Goal: Transaction & Acquisition: Book appointment/travel/reservation

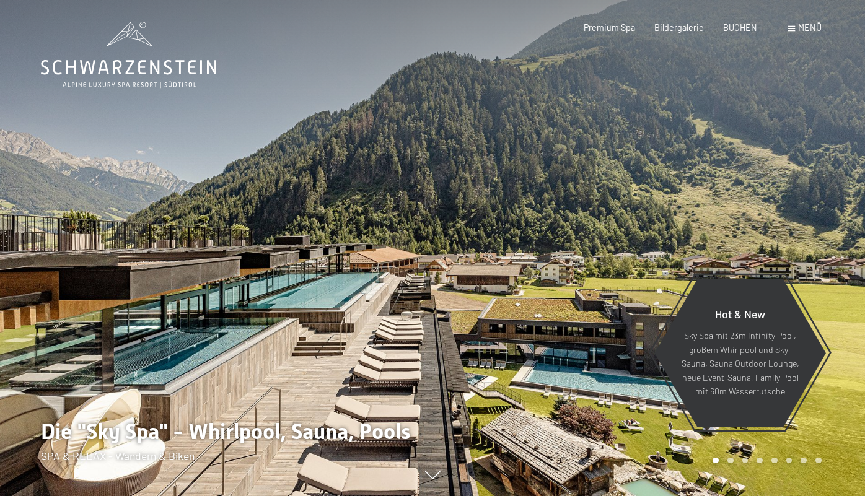
click at [790, 28] on span at bounding box center [790, 29] width 7 height 6
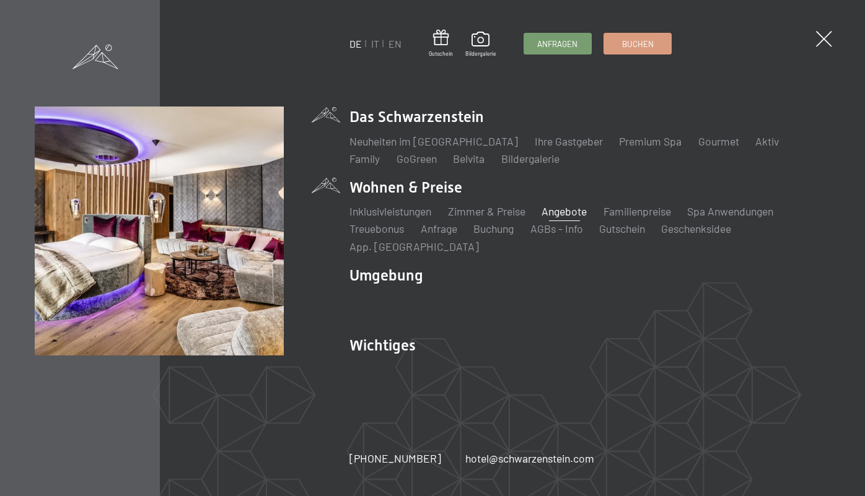
click at [567, 218] on link "Angebote" at bounding box center [563, 211] width 45 height 14
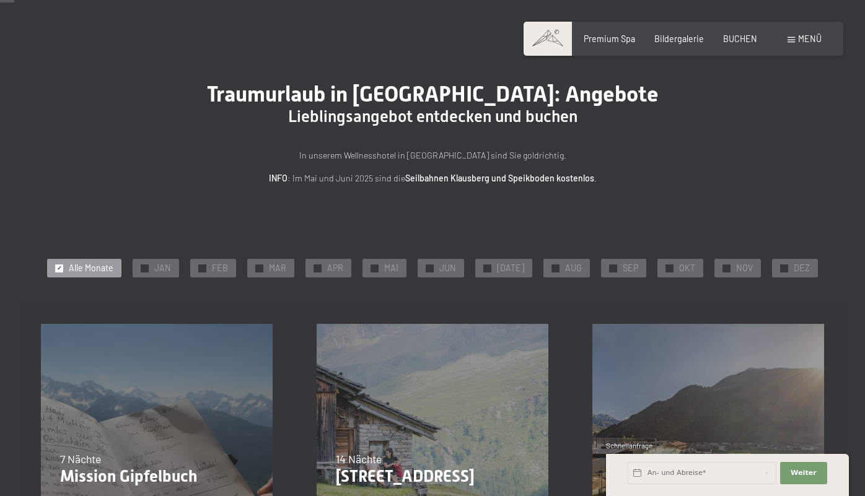
scroll to position [38, 0]
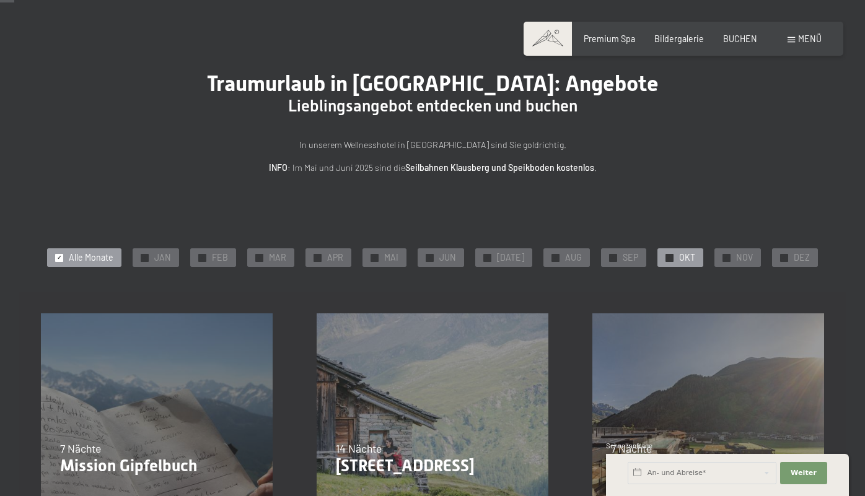
click at [667, 258] on div "✓ OKT" at bounding box center [680, 257] width 46 height 19
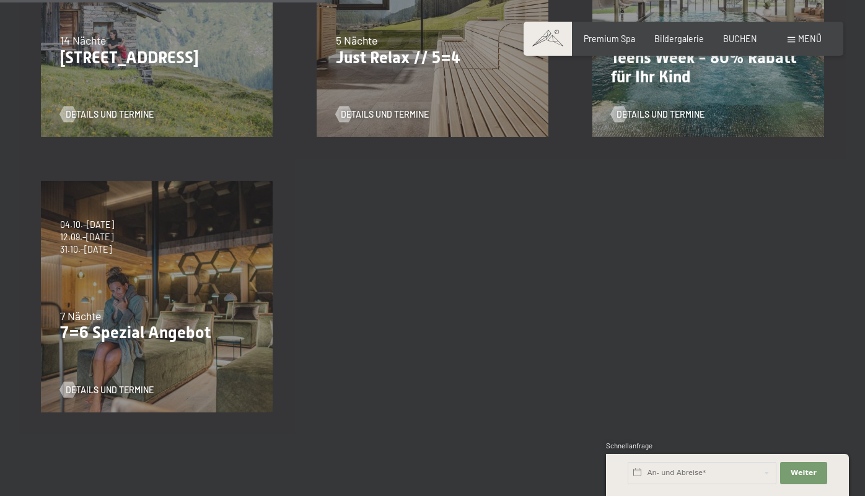
scroll to position [457, 0]
